Goal: Navigation & Orientation: Find specific page/section

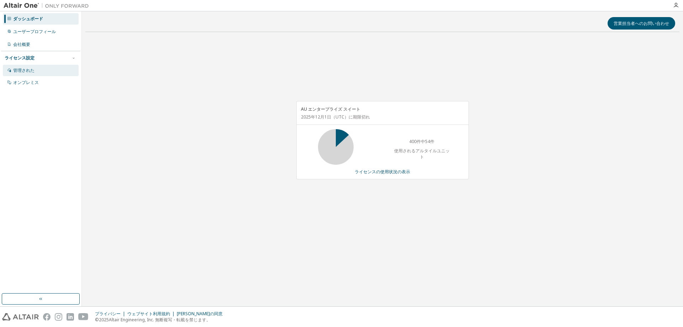
click at [29, 68] on font "管理された" at bounding box center [23, 70] width 21 height 6
click at [28, 73] on font "管理された" at bounding box center [23, 70] width 21 height 6
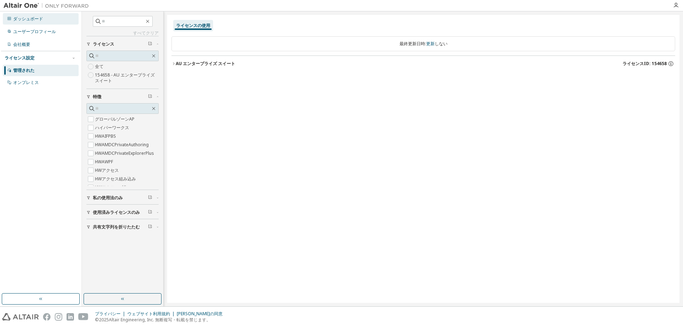
click at [40, 22] on div "ダッシュボード" at bounding box center [41, 18] width 76 height 11
